Goal: Book appointment/travel/reservation

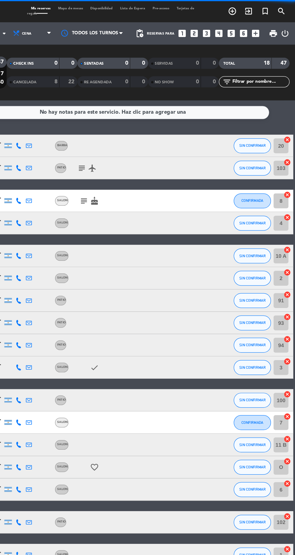
click at [255, 30] on icon "looks_6" at bounding box center [253, 27] width 8 height 8
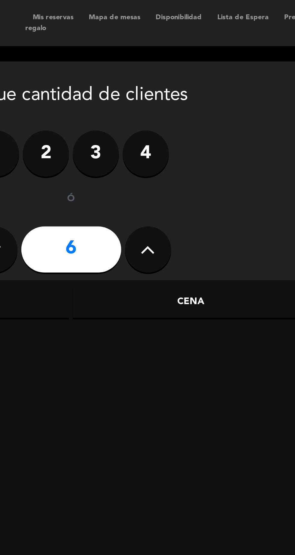
click at [120, 100] on button at bounding box center [126, 98] width 18 height 18
click at [125, 100] on icon at bounding box center [126, 97] width 6 height 9
type input "8"
click at [153, 119] on div "Cena" at bounding box center [143, 119] width 93 height 12
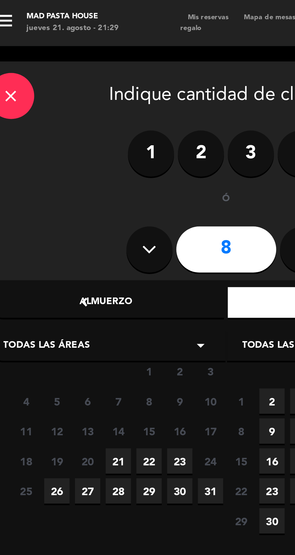
click at [78, 139] on div "Todas las áreas arrow_drop_down" at bounding box center [49, 135] width 93 height 12
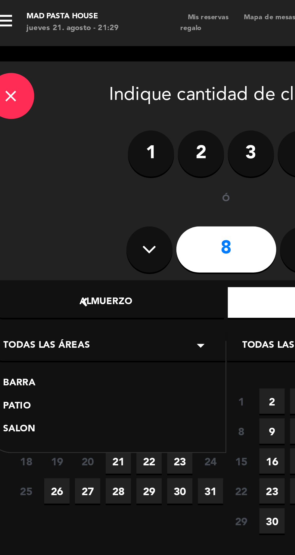
click at [55, 183] on span "21" at bounding box center [54, 181] width 10 height 10
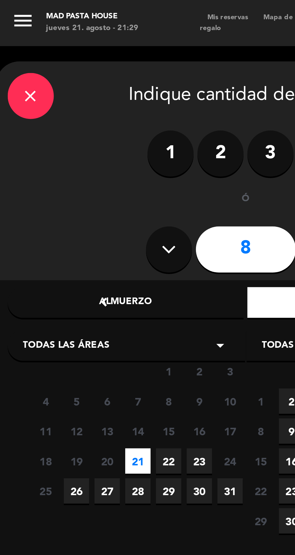
click at [64, 181] on span "22" at bounding box center [66, 181] width 10 height 10
